Goal: Book appointment/travel/reservation

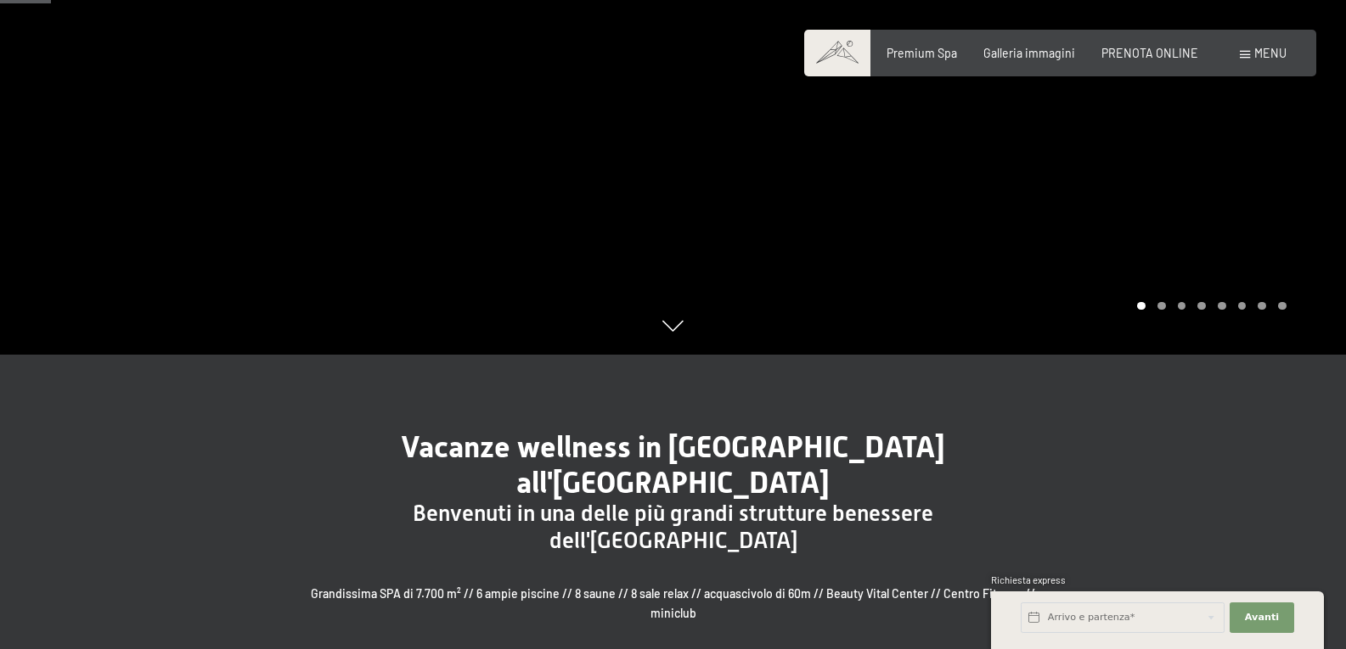
scroll to position [425, 0]
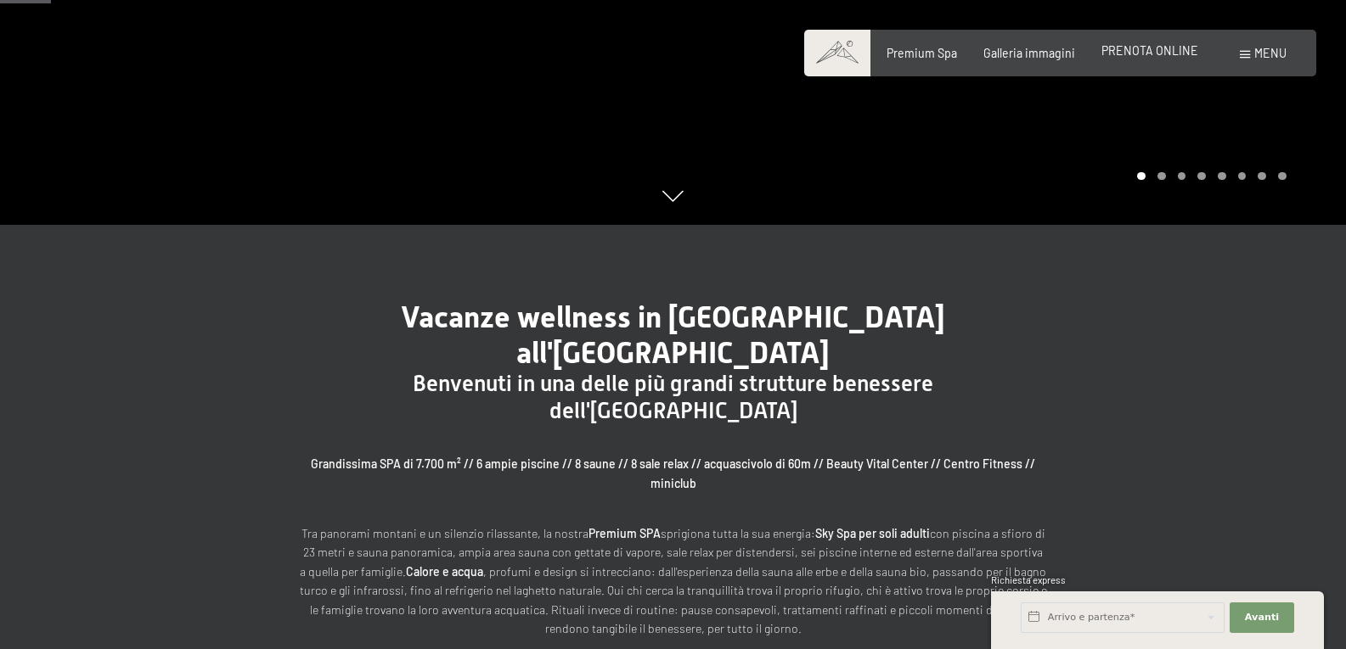
click at [1147, 49] on span "PRENOTA ONLINE" at bounding box center [1149, 50] width 97 height 14
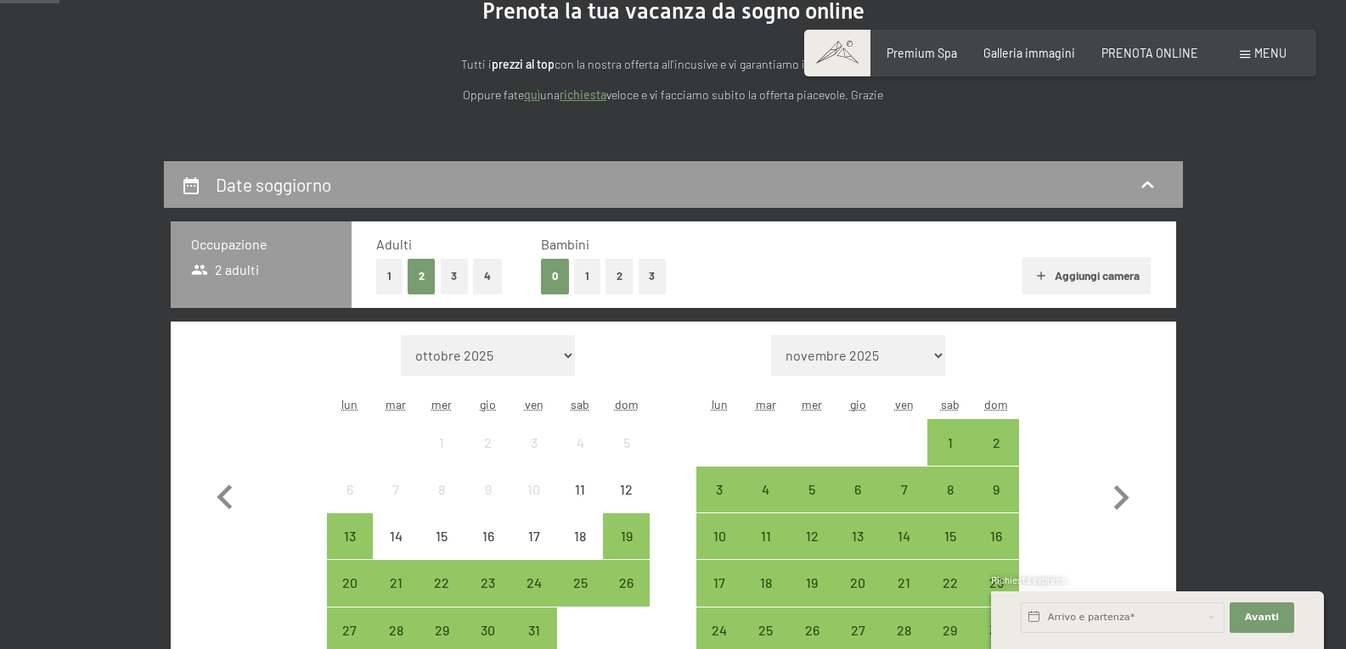
scroll to position [255, 0]
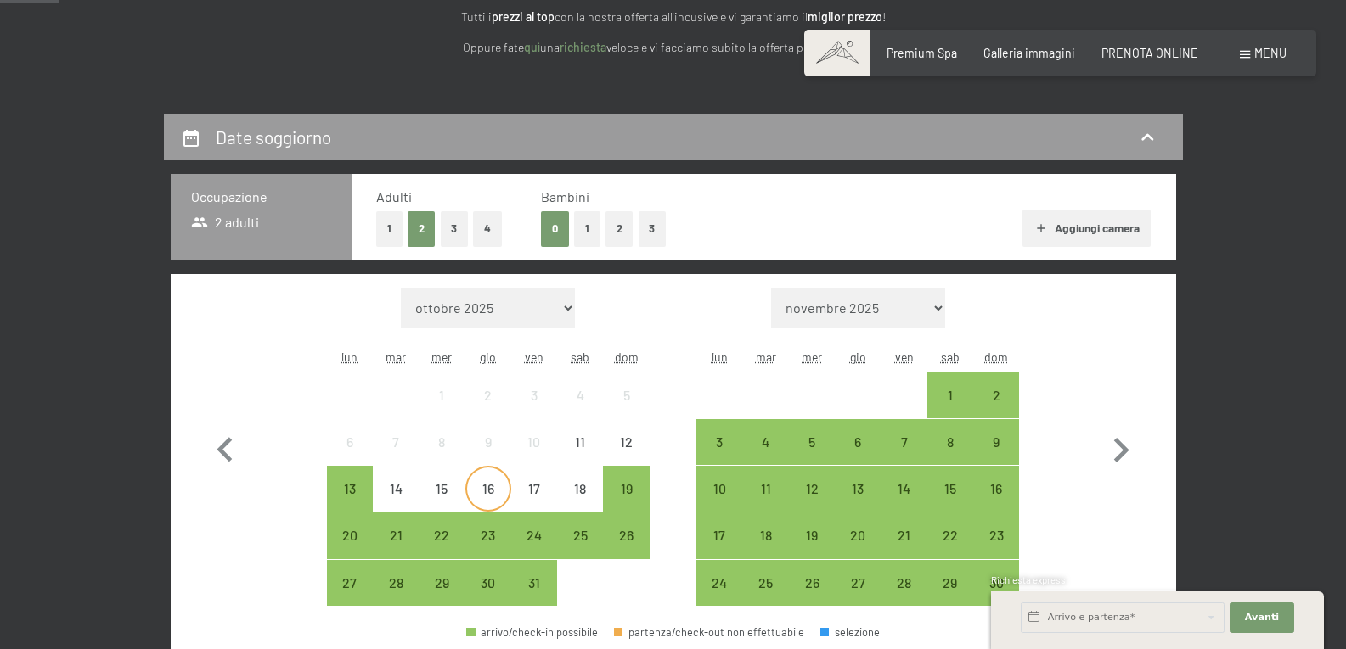
click at [485, 484] on div "16" at bounding box center [488, 503] width 42 height 42
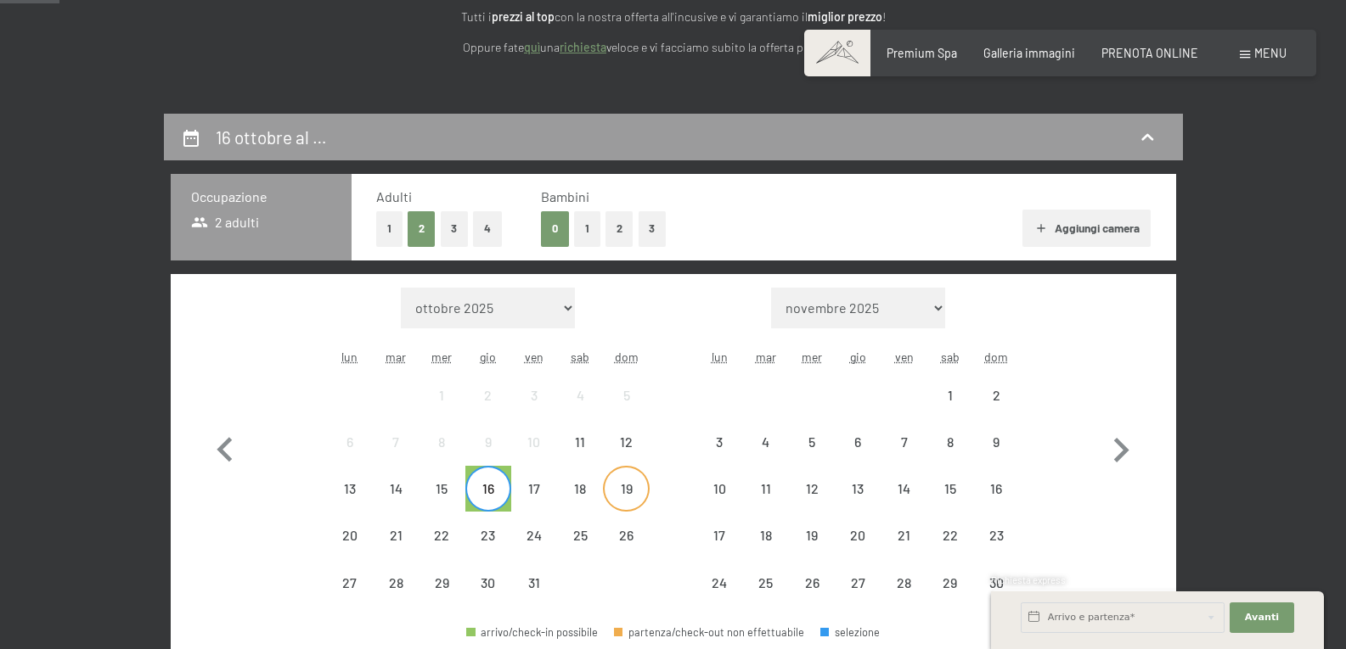
click at [630, 487] on div "19" at bounding box center [625, 503] width 42 height 42
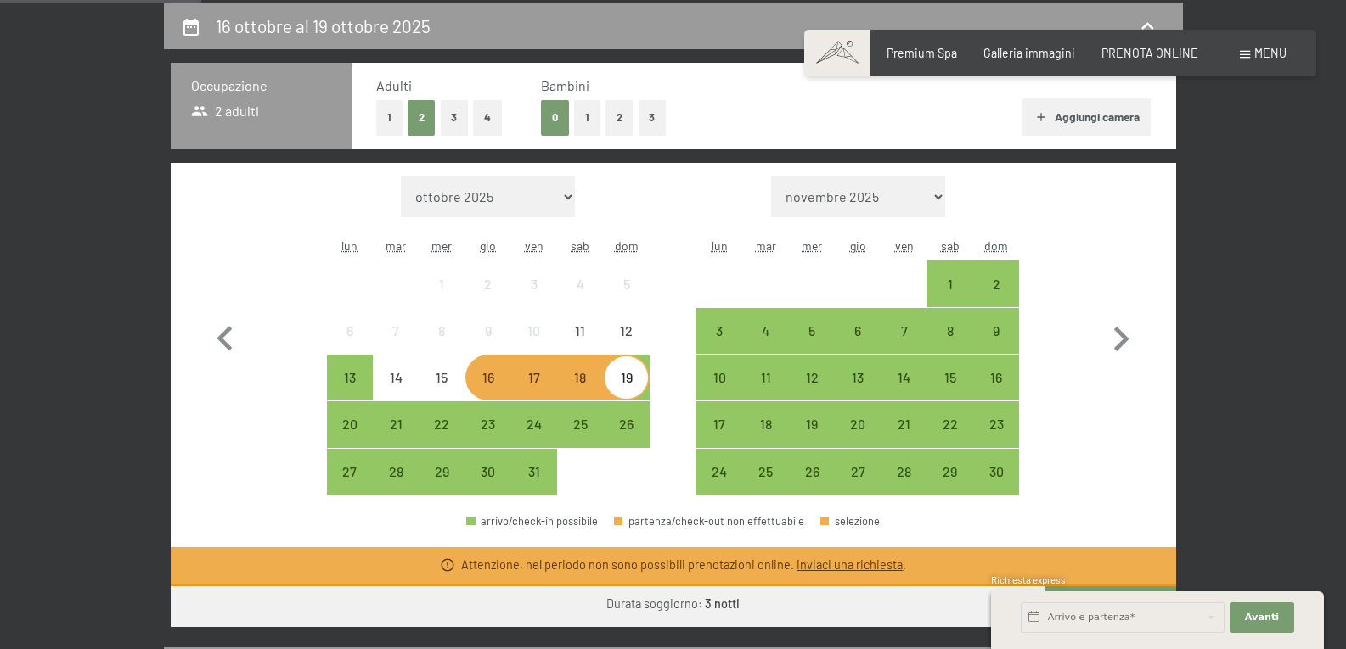
scroll to position [594, 0]
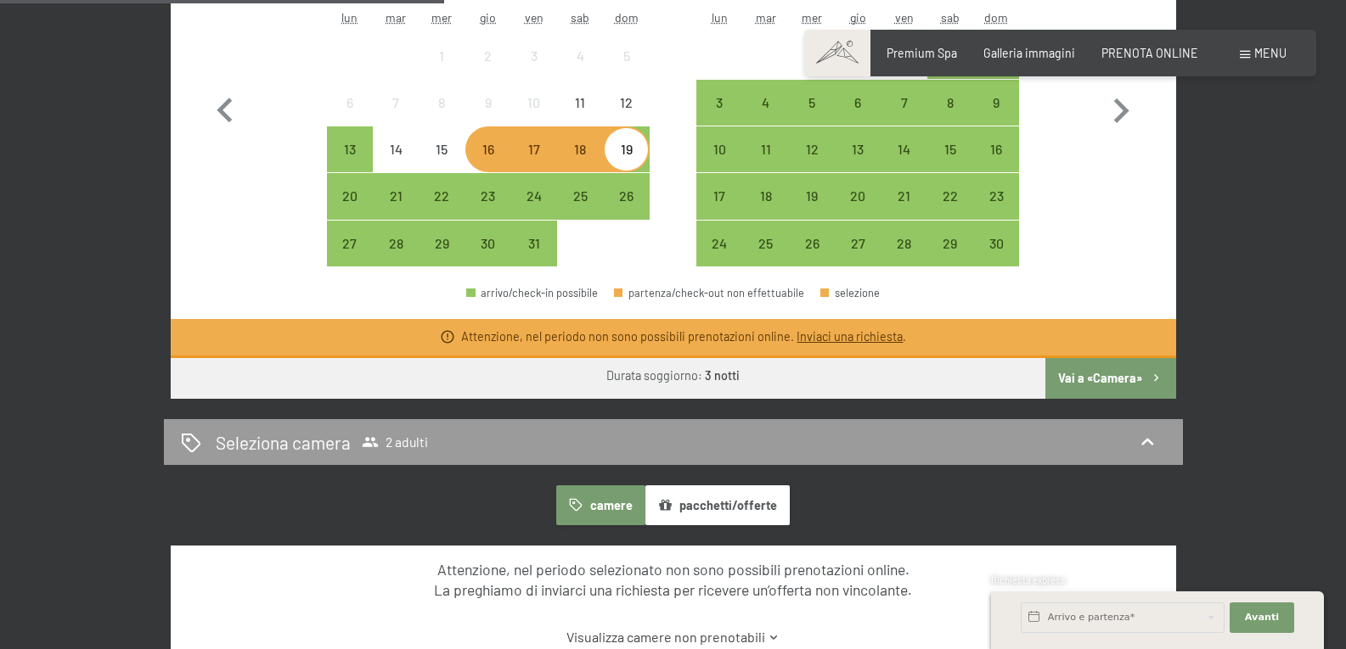
click at [1116, 381] on button "Vai a «Camera»" at bounding box center [1110, 378] width 130 height 41
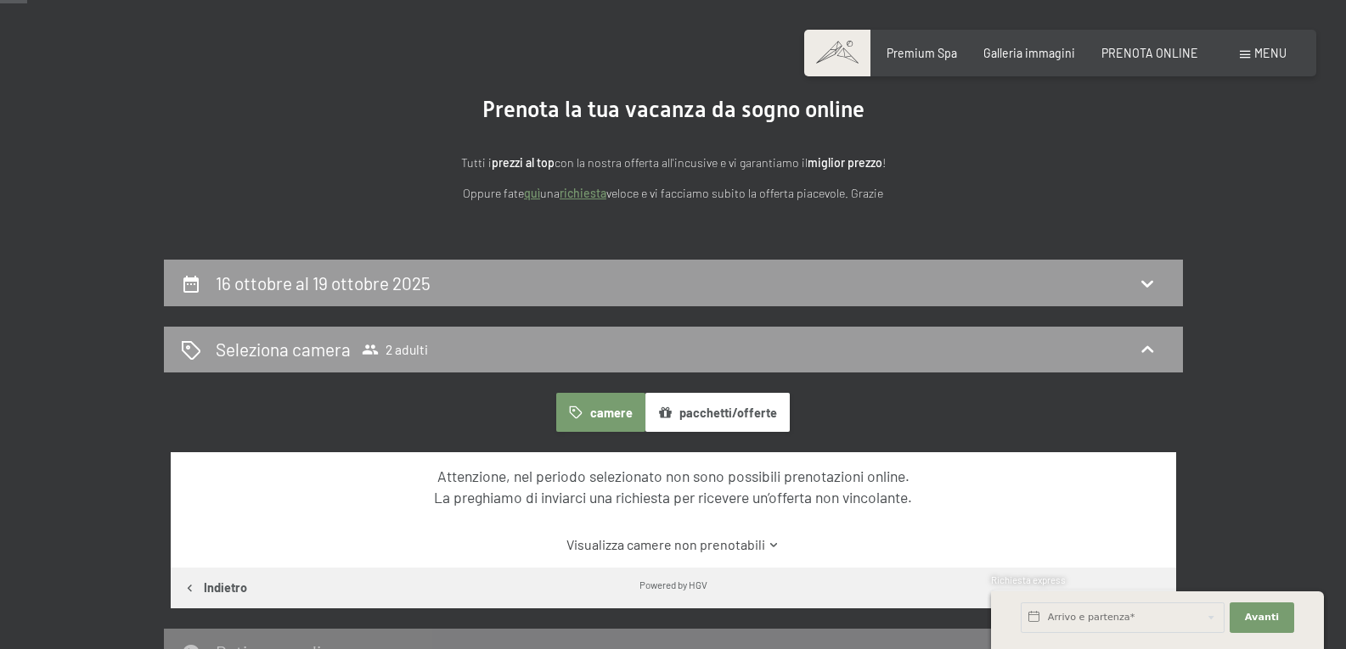
scroll to position [25, 0]
